Goal: Information Seeking & Learning: Learn about a topic

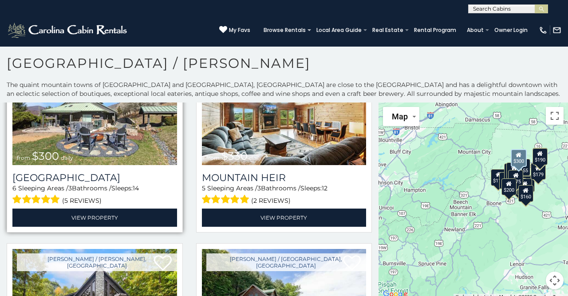
scroll to position [89, 0]
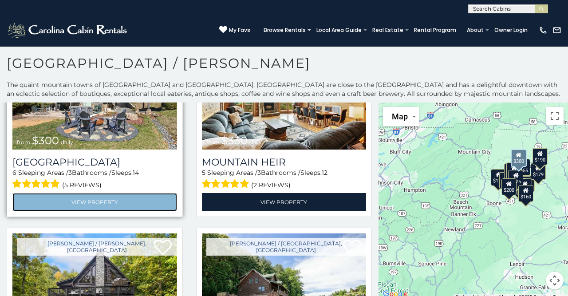
click at [138, 204] on link "View Property" at bounding box center [94, 202] width 165 height 18
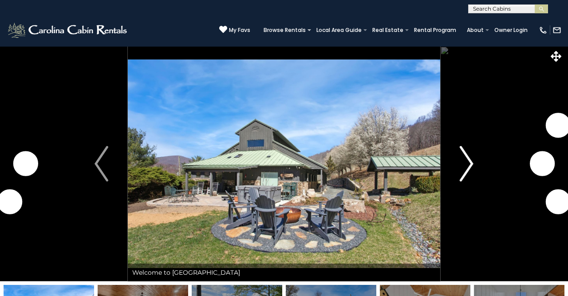
click at [462, 167] on img "Next" at bounding box center [466, 163] width 13 height 35
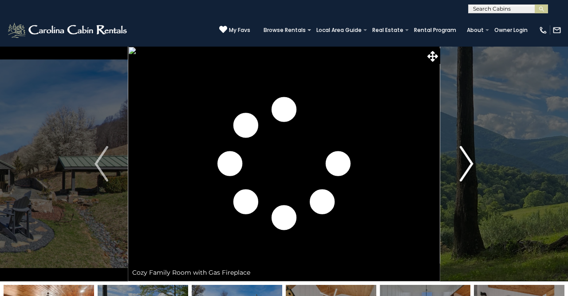
click at [464, 168] on img "Next" at bounding box center [466, 163] width 13 height 35
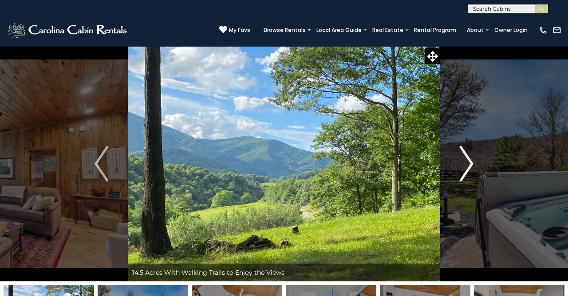
click at [464, 168] on img "Next" at bounding box center [466, 163] width 13 height 35
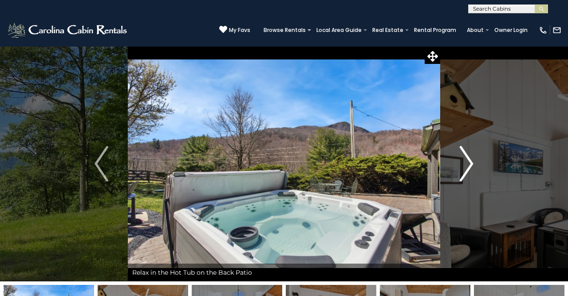
click at [464, 168] on img "Next" at bounding box center [466, 163] width 13 height 35
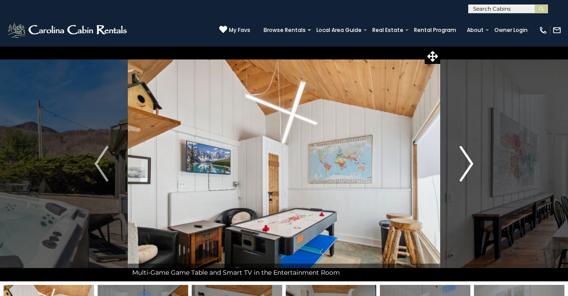
click at [464, 168] on img "Next" at bounding box center [466, 163] width 13 height 35
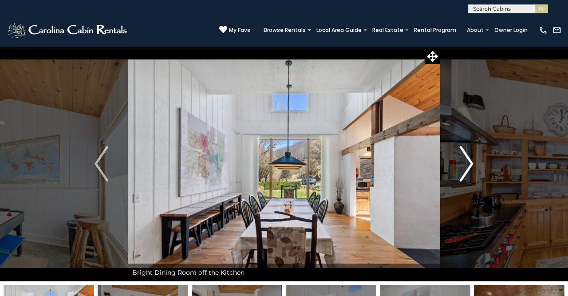
click at [464, 168] on img "Next" at bounding box center [466, 163] width 13 height 35
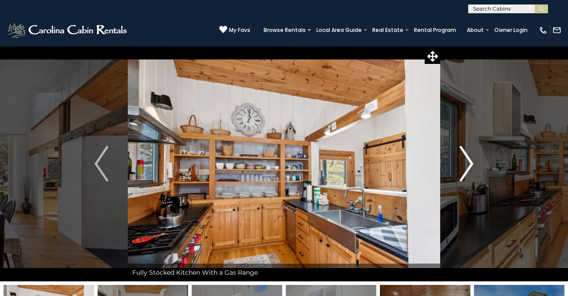
click at [464, 168] on img "Next" at bounding box center [466, 163] width 13 height 35
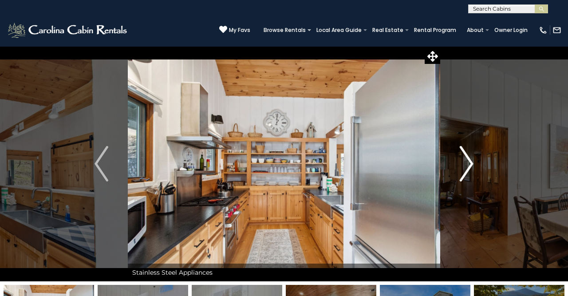
click at [464, 168] on img "Next" at bounding box center [466, 163] width 13 height 35
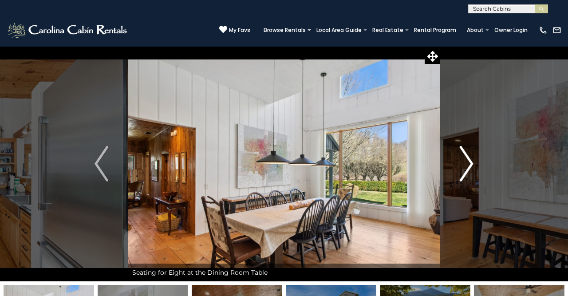
click at [464, 168] on img "Next" at bounding box center [466, 163] width 13 height 35
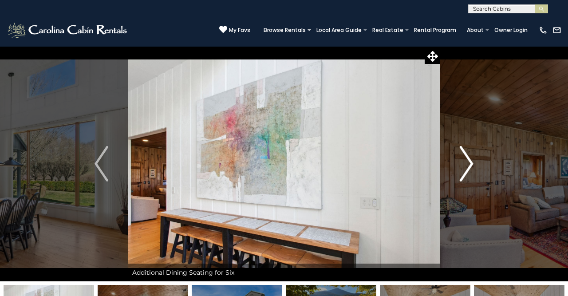
click at [464, 168] on img "Next" at bounding box center [466, 163] width 13 height 35
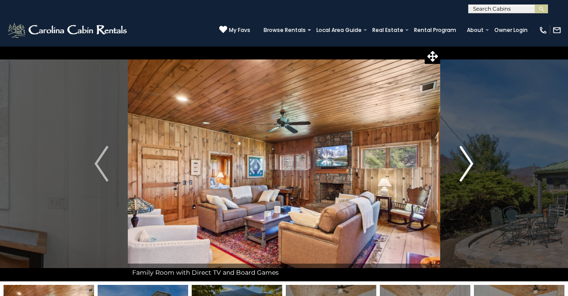
click at [464, 168] on img "Next" at bounding box center [466, 163] width 13 height 35
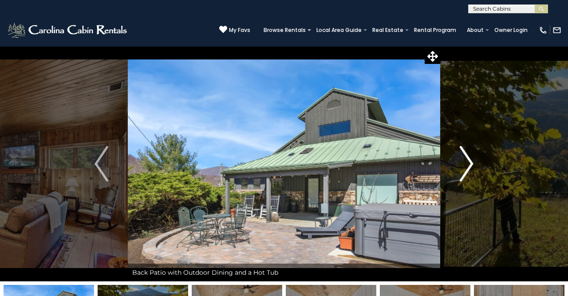
click at [464, 168] on img "Next" at bounding box center [466, 163] width 13 height 35
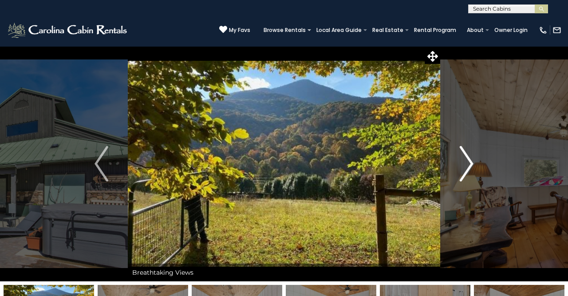
click at [464, 168] on img "Next" at bounding box center [466, 163] width 13 height 35
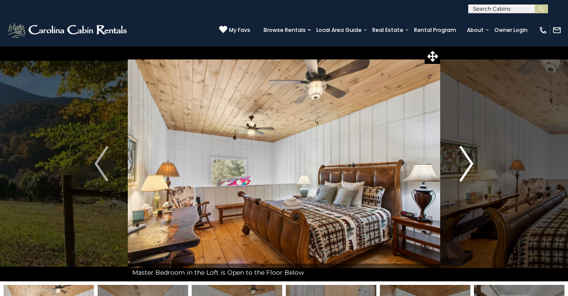
click at [464, 168] on img "Next" at bounding box center [466, 163] width 13 height 35
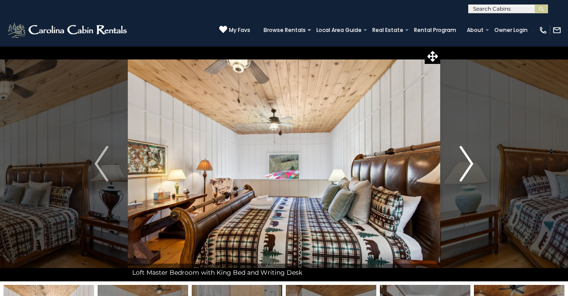
click at [464, 168] on img "Next" at bounding box center [466, 163] width 13 height 35
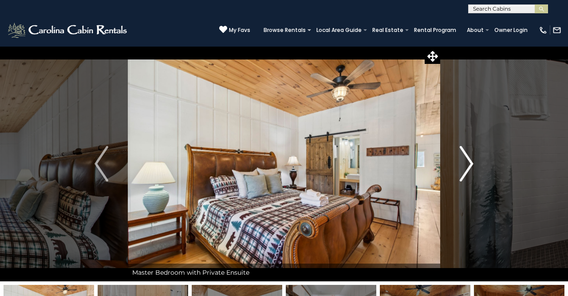
click at [464, 168] on img "Next" at bounding box center [466, 163] width 13 height 35
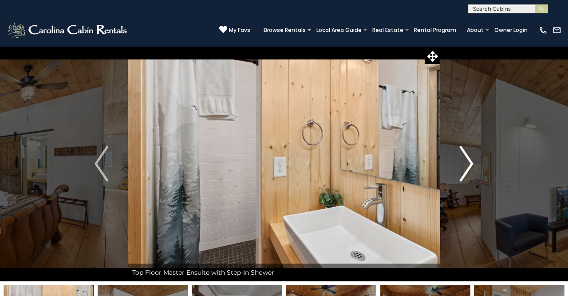
click at [464, 168] on img "Next" at bounding box center [466, 163] width 13 height 35
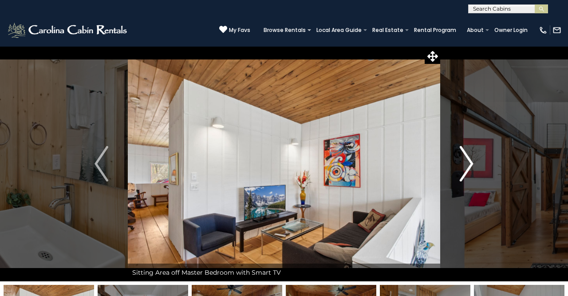
click at [464, 168] on img "Next" at bounding box center [466, 163] width 13 height 35
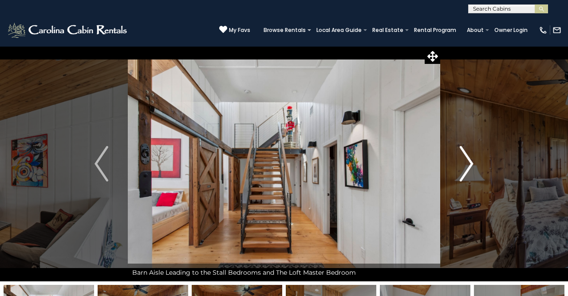
click at [464, 168] on img "Next" at bounding box center [466, 163] width 13 height 35
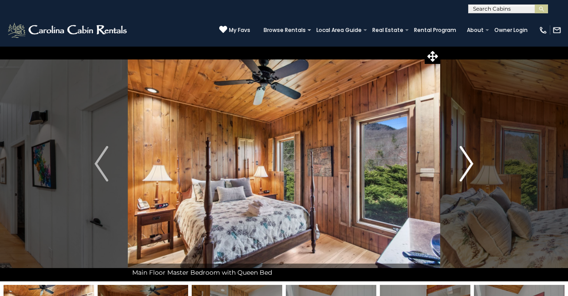
click at [464, 168] on img "Next" at bounding box center [466, 163] width 13 height 35
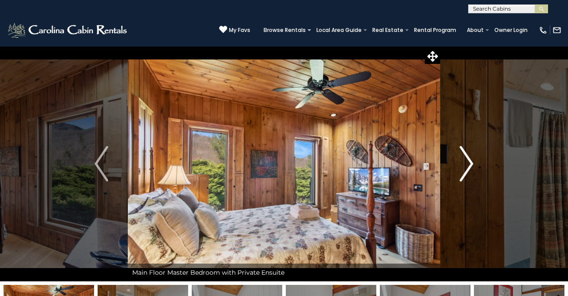
click at [464, 168] on img "Next" at bounding box center [466, 163] width 13 height 35
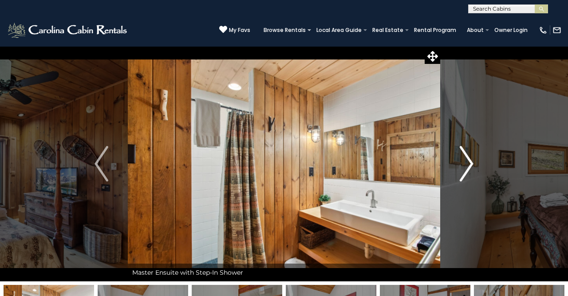
click at [464, 168] on img "Next" at bounding box center [466, 163] width 13 height 35
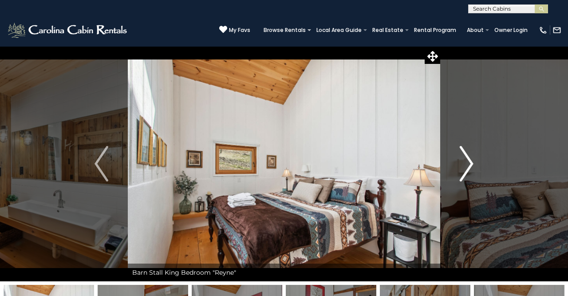
click at [464, 168] on img "Next" at bounding box center [466, 163] width 13 height 35
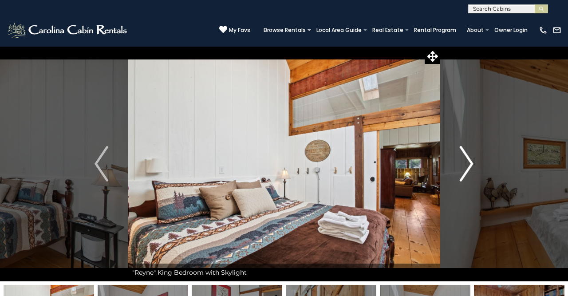
click at [464, 168] on img "Next" at bounding box center [466, 163] width 13 height 35
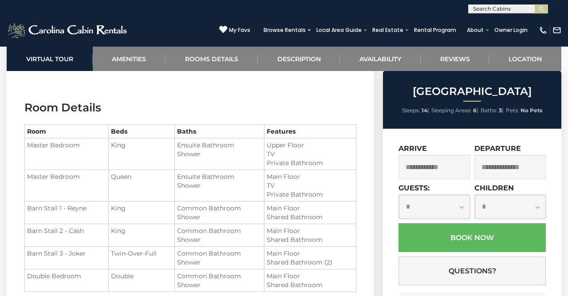
scroll to position [1061, 0]
